Goal: Check status: Check status

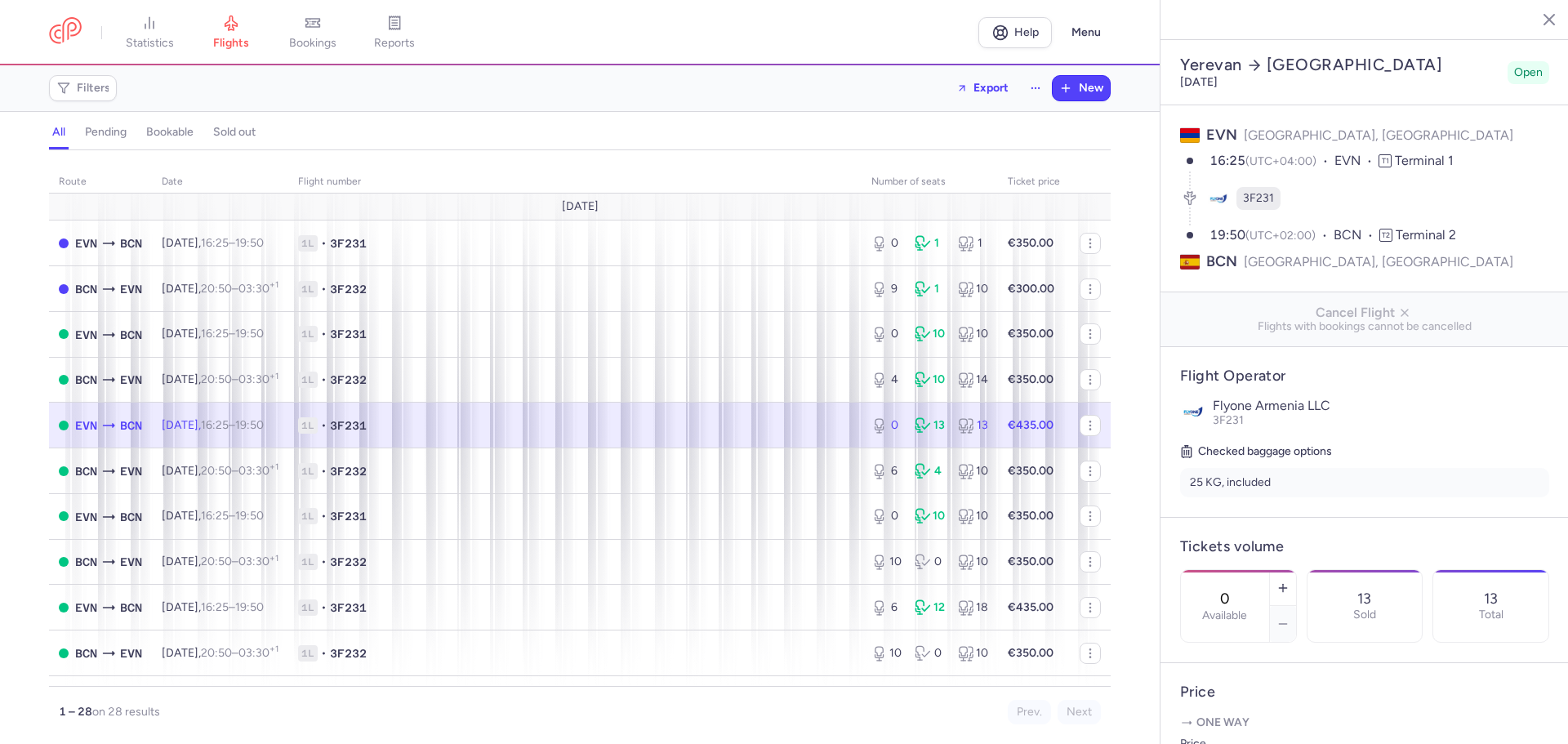
select select "days"
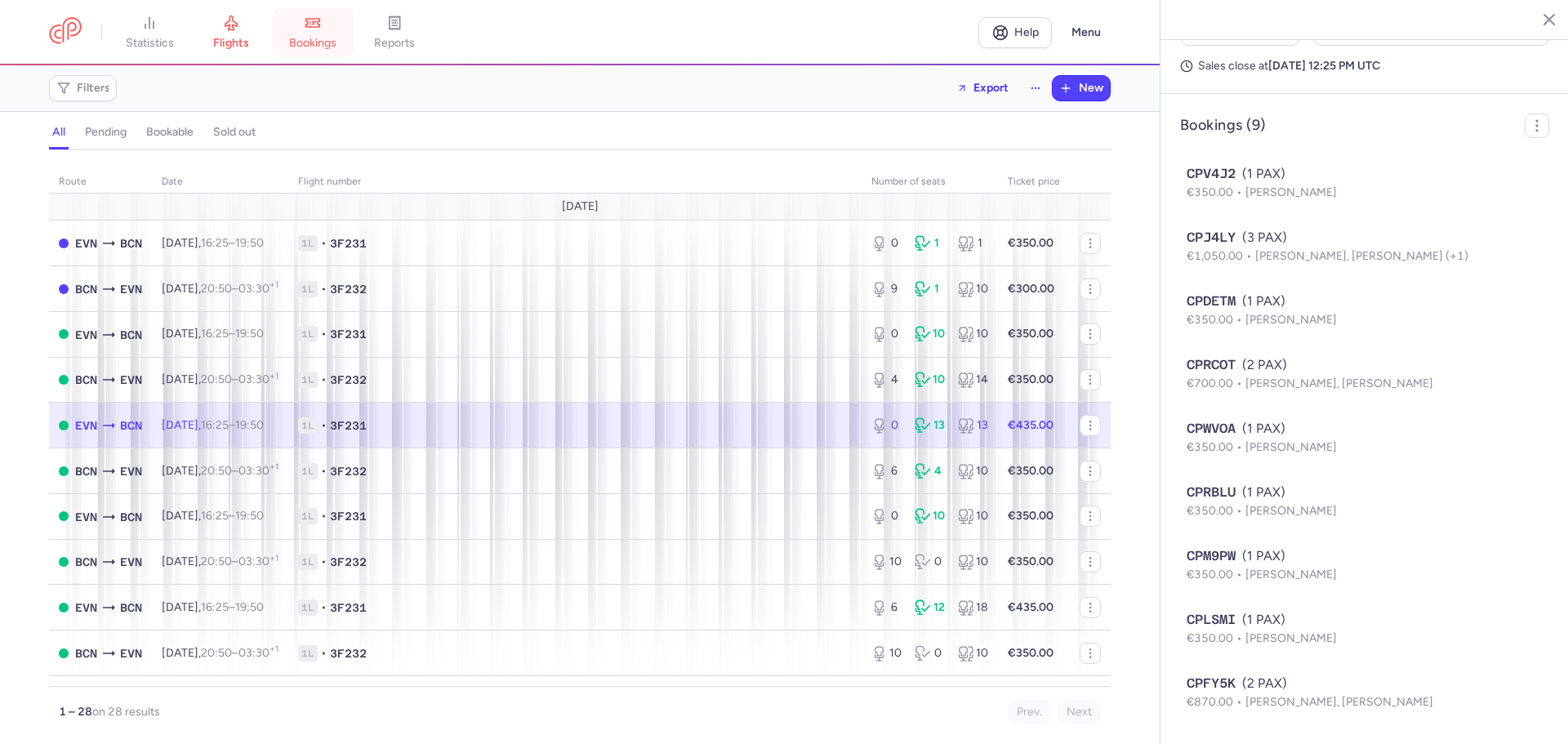
click at [329, 31] on link "bookings" at bounding box center [313, 33] width 82 height 36
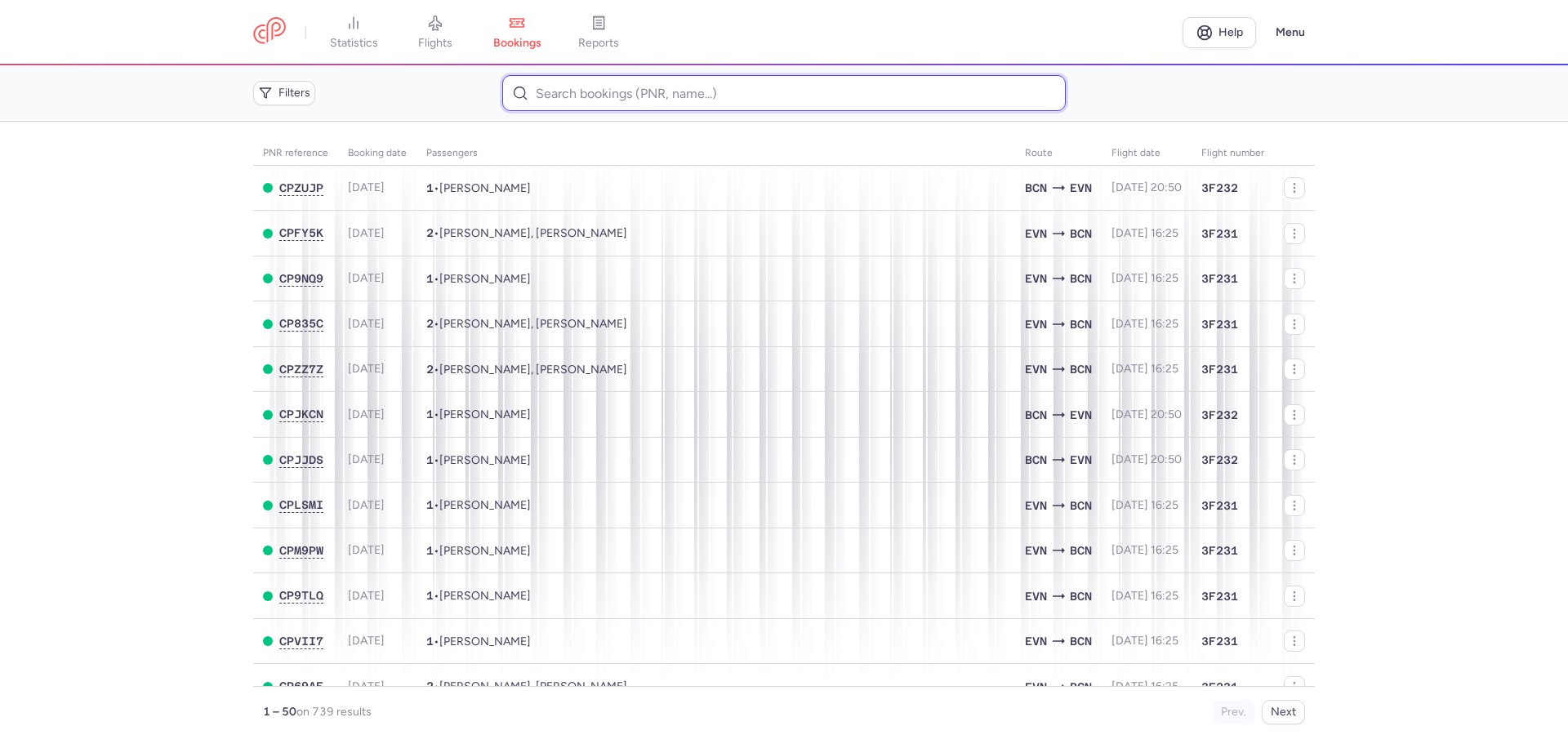
click at [549, 89] on input at bounding box center [783, 93] width 562 height 36
click at [600, 90] on input at bounding box center [783, 93] width 562 height 36
paste input "R8VNRG"
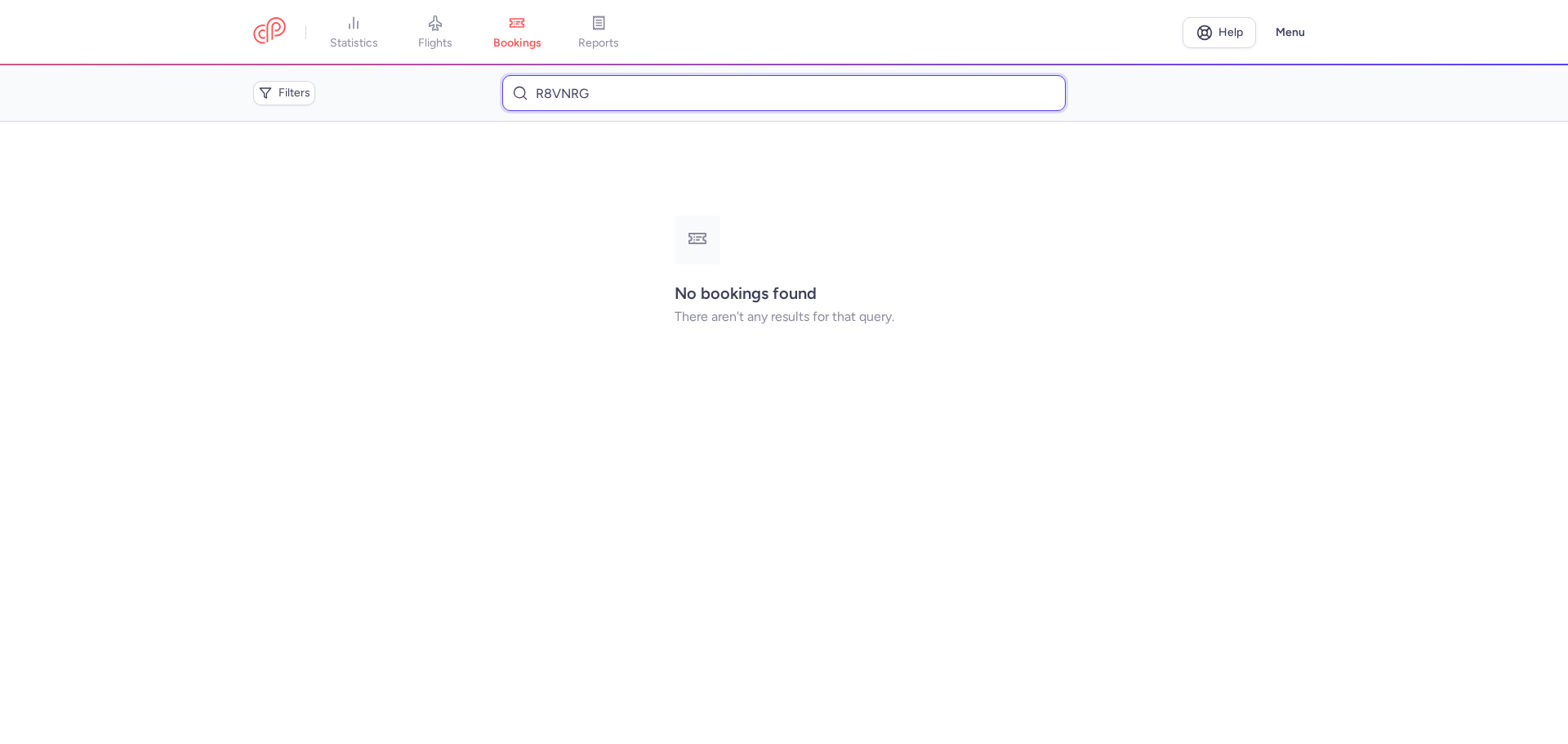
click at [623, 82] on input "R8VNRG" at bounding box center [783, 93] width 562 height 36
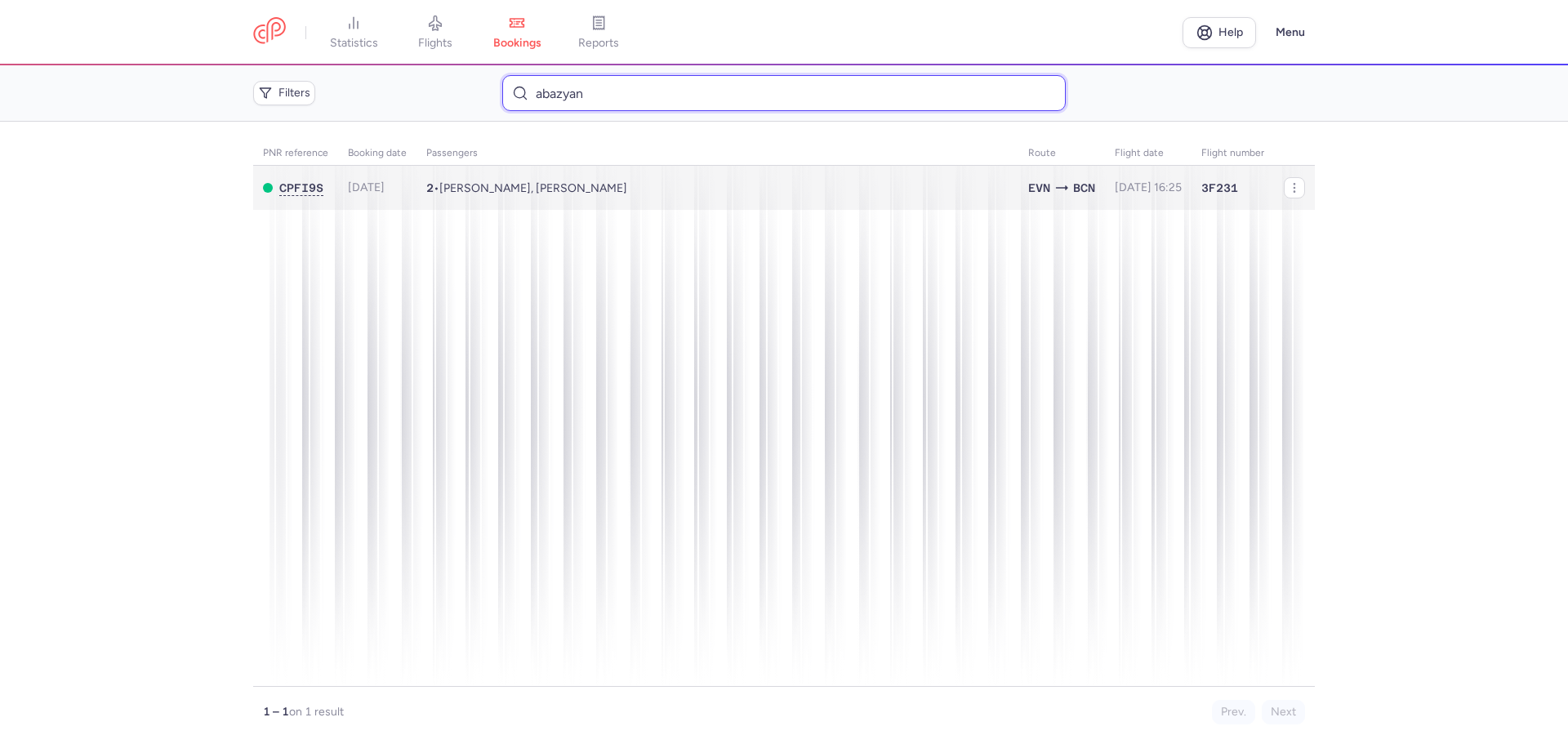
type input "abazyan"
click at [526, 187] on span "Emma ENOKIAN, Ashot ABAZIAN" at bounding box center [532, 187] width 187 height 14
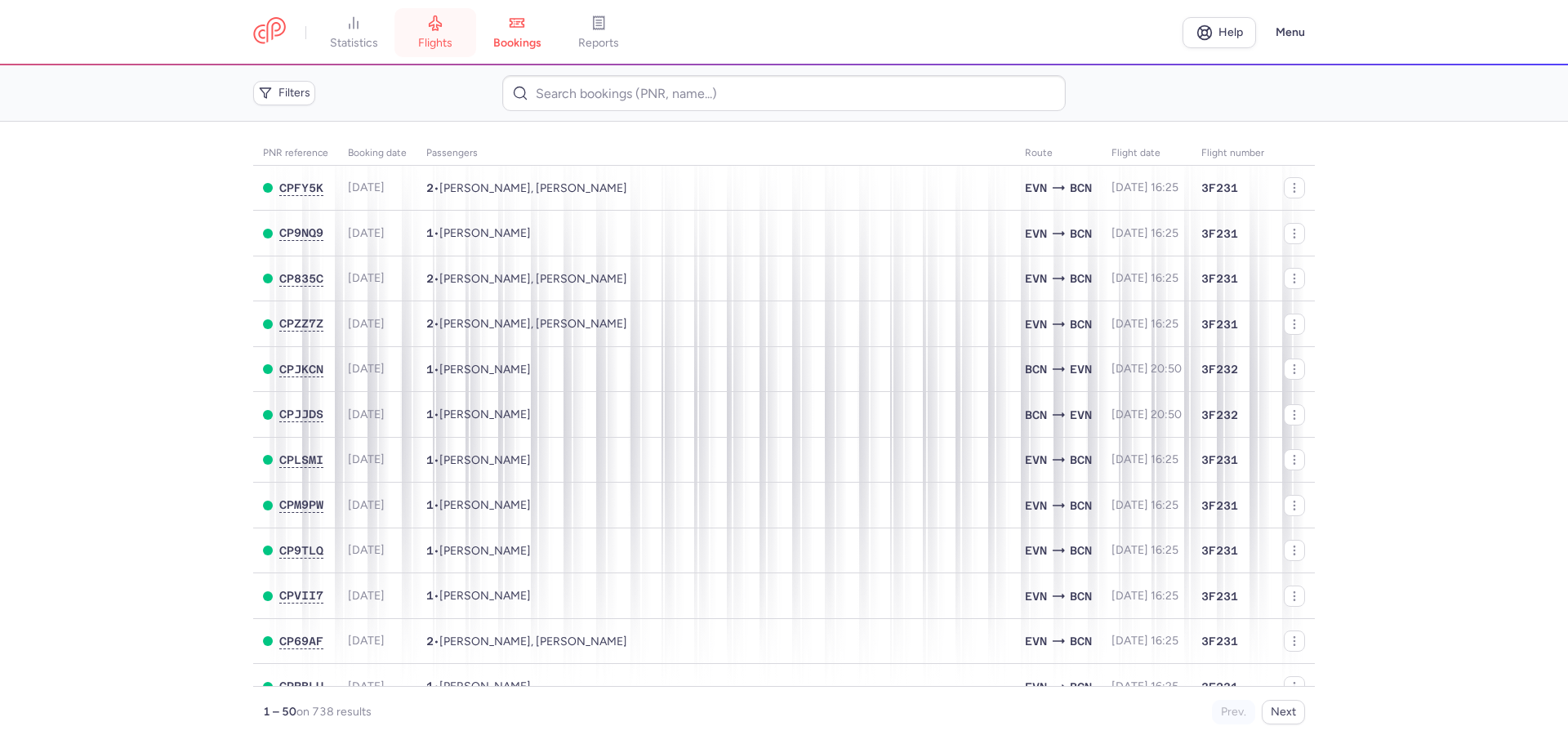
click at [431, 39] on span "flights" at bounding box center [435, 43] width 34 height 15
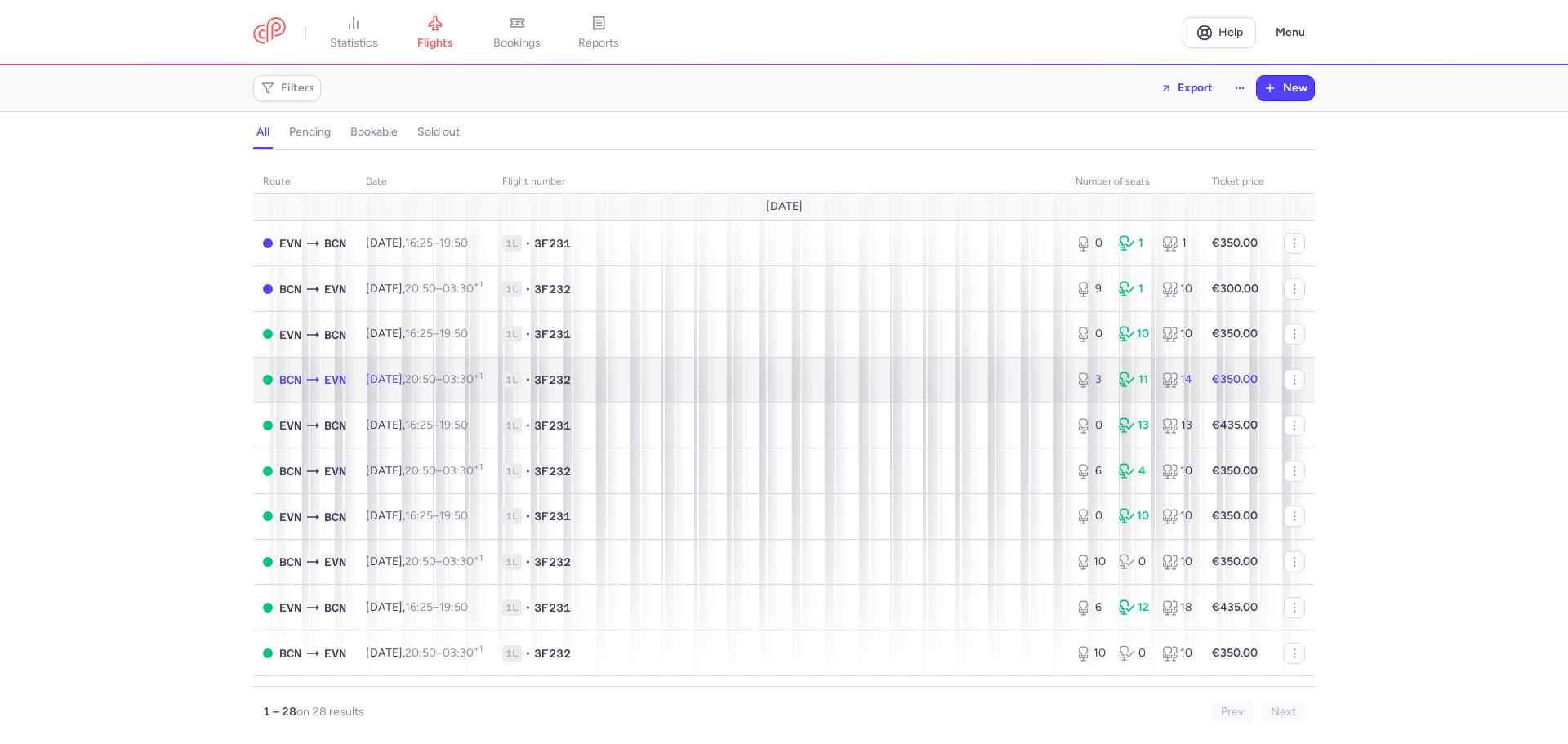
click at [813, 375] on span "1L • 3F232" at bounding box center [779, 379] width 554 height 16
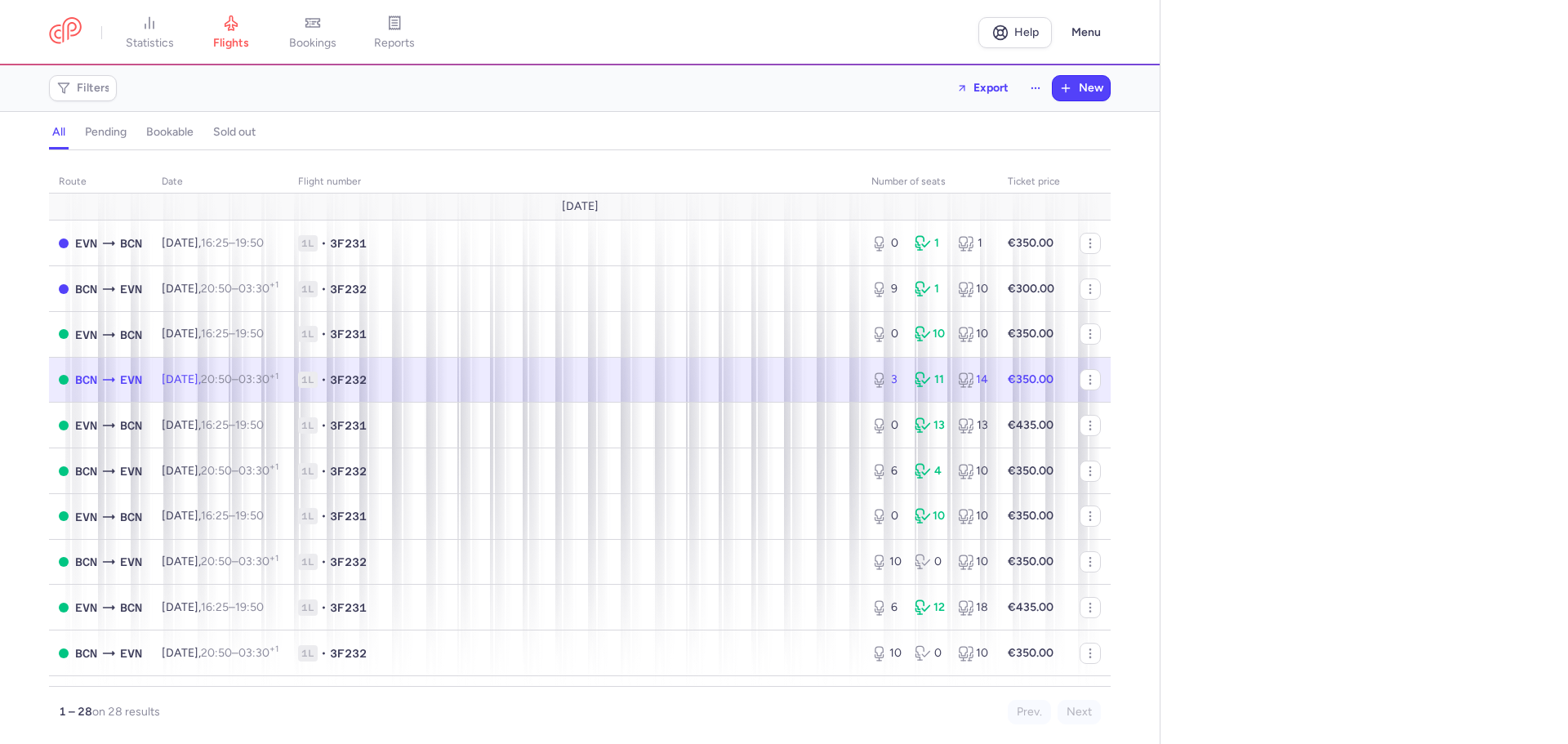
select select "days"
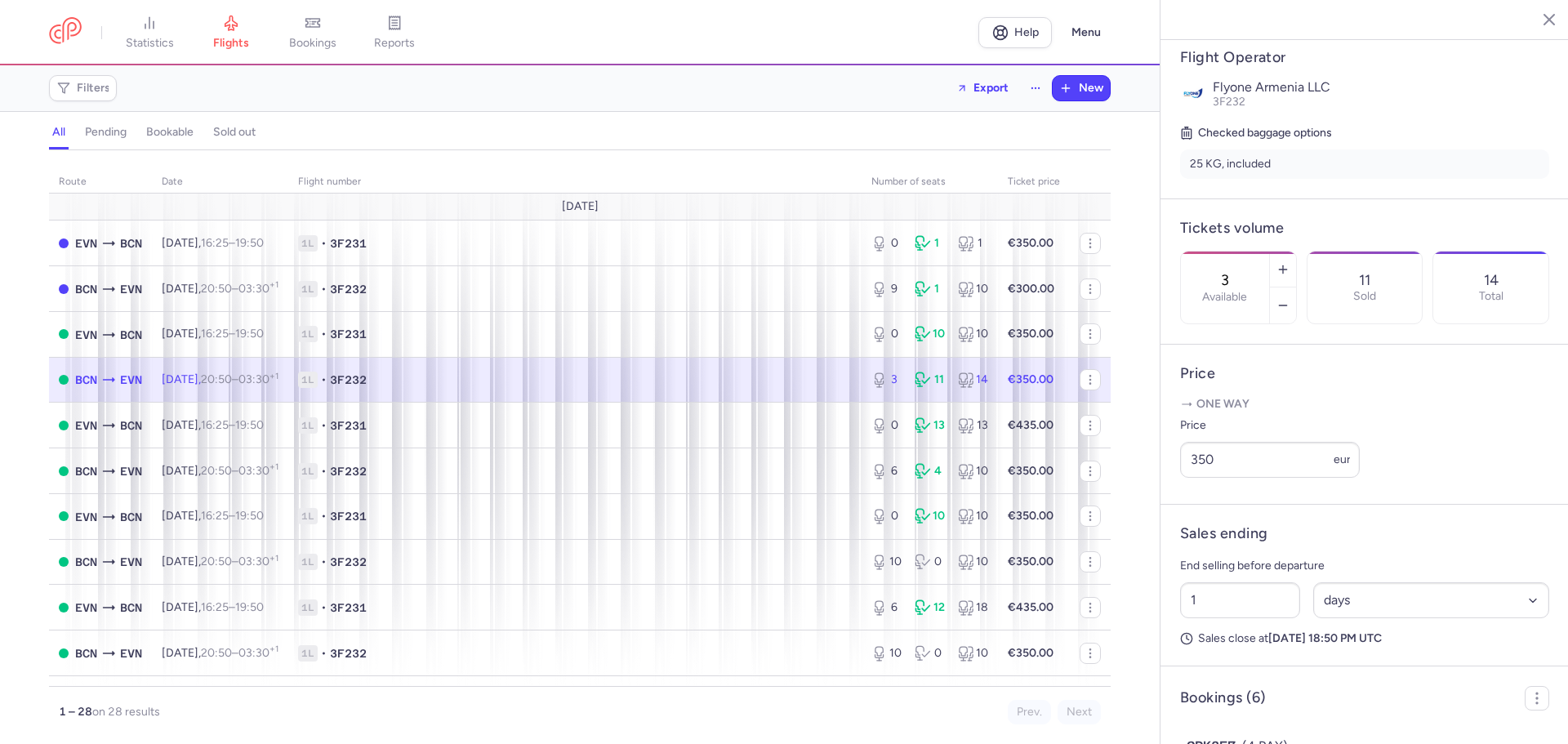
scroll to position [327, 0]
